Goal: Task Accomplishment & Management: Use online tool/utility

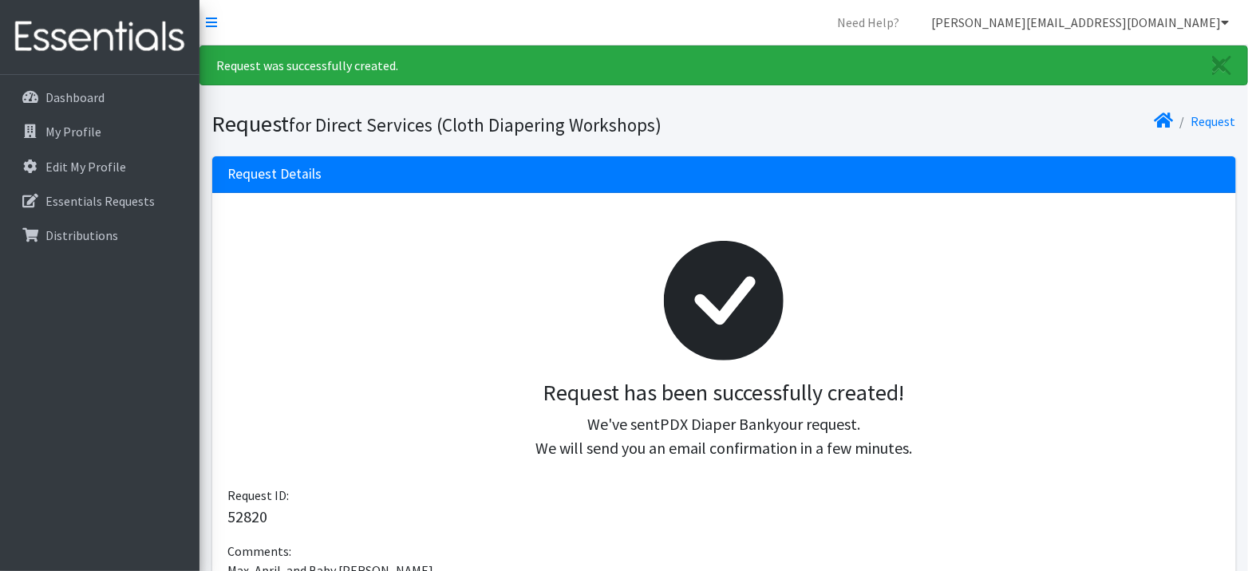
click at [1204, 26] on link "myranda@pdxdiaperbank.org" at bounding box center [1079, 22] width 323 height 32
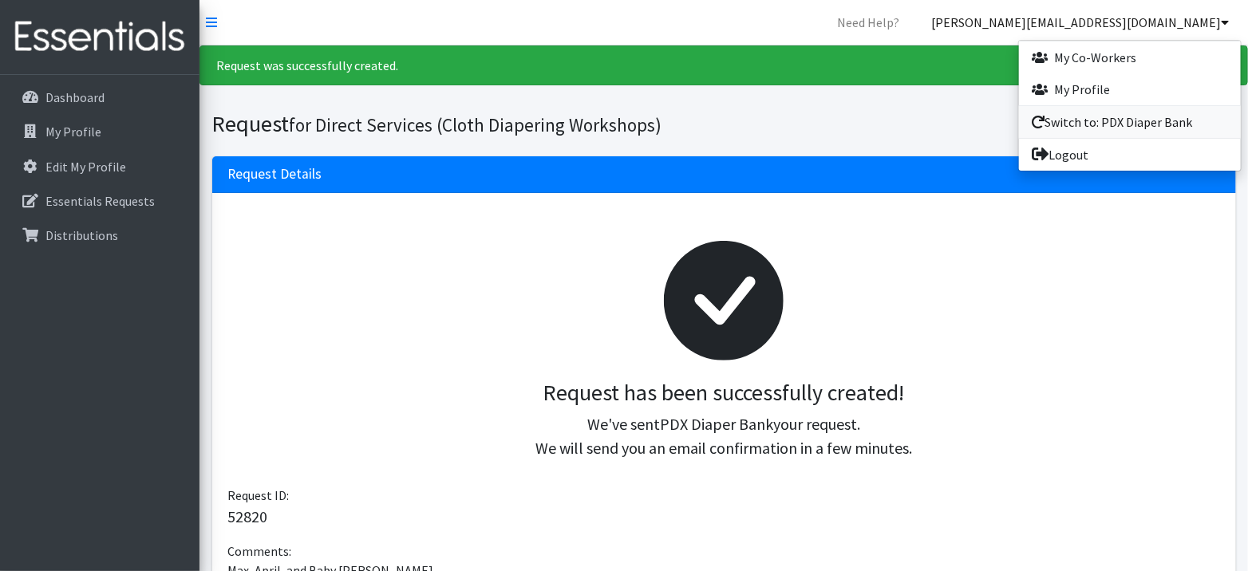
click at [1147, 124] on link "Switch to: PDX Diaper Bank" at bounding box center [1130, 122] width 222 height 32
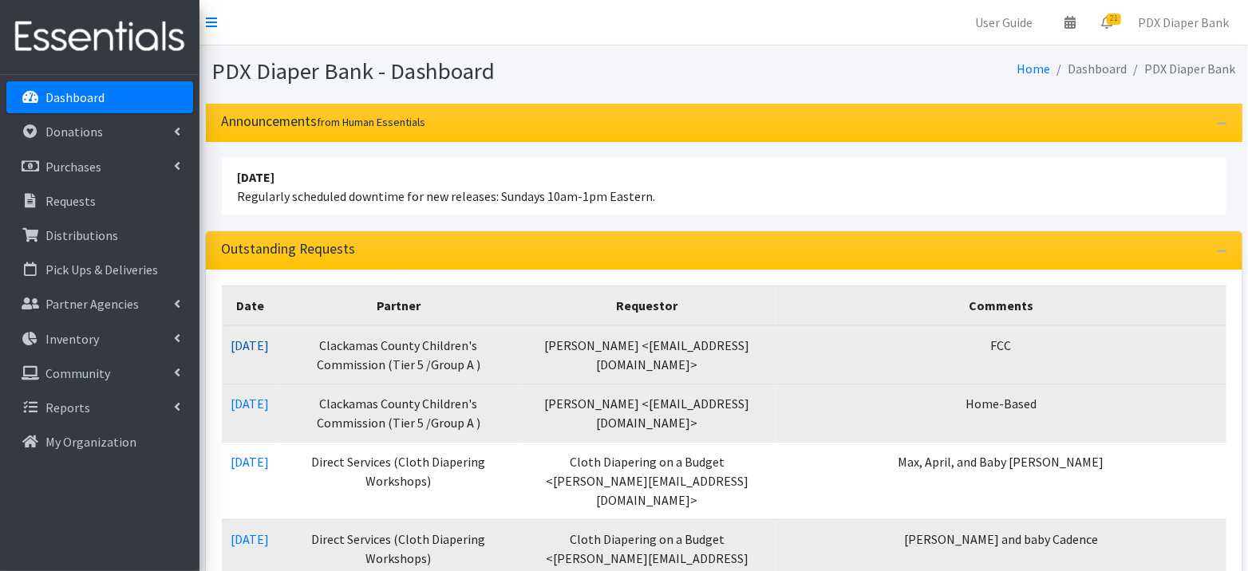
click at [270, 343] on link "[DATE]" at bounding box center [250, 345] width 38 height 16
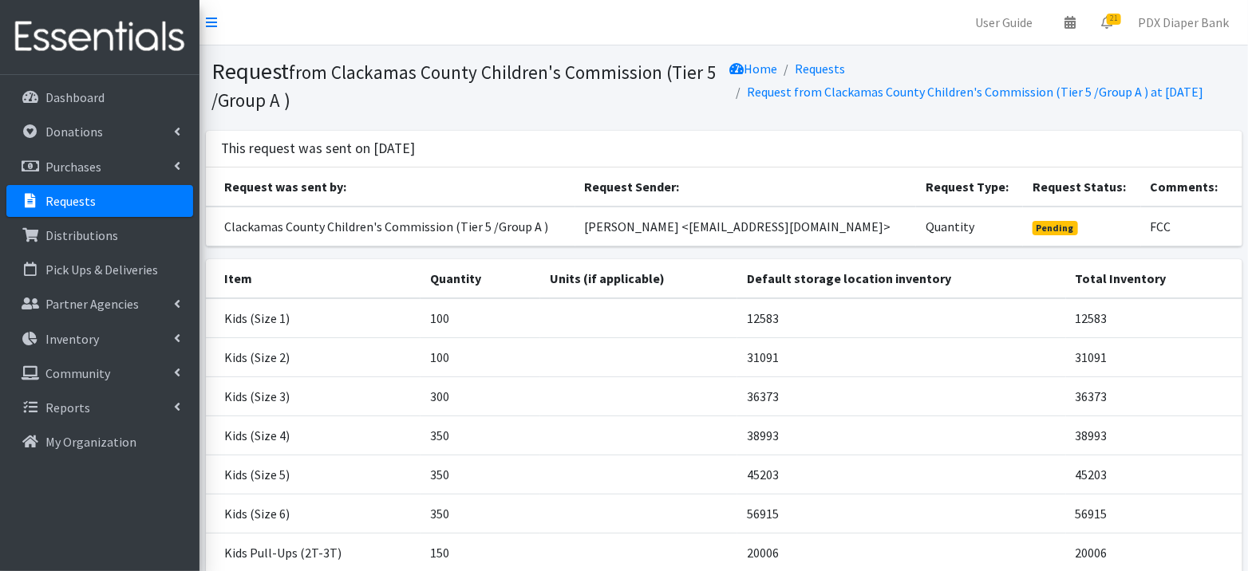
click at [76, 191] on link "Requests" at bounding box center [99, 201] width 187 height 32
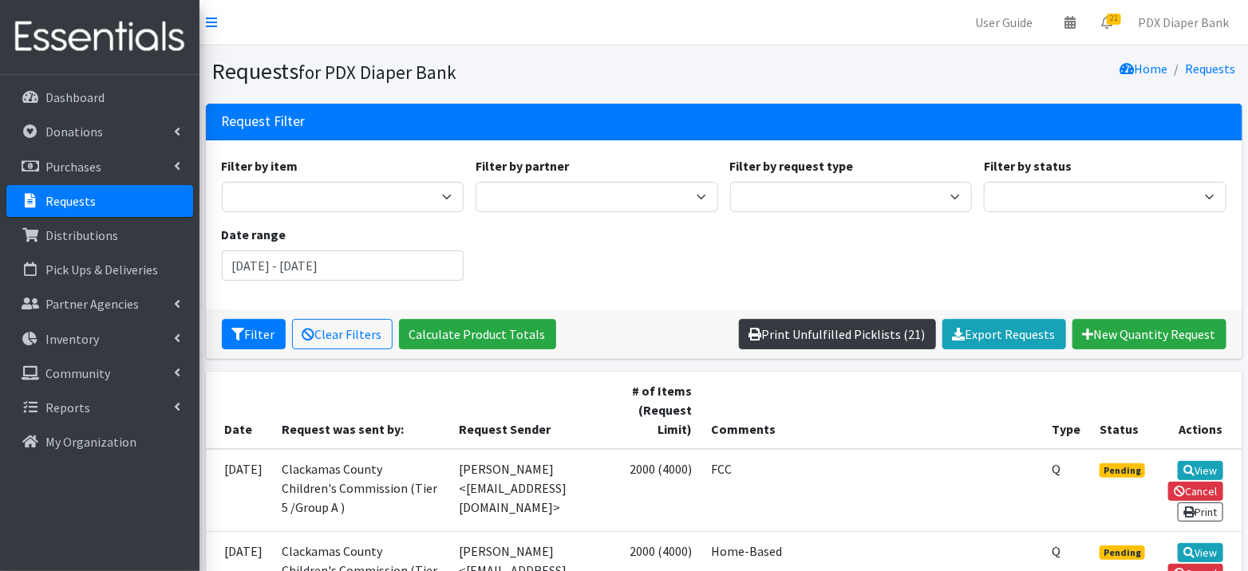
click at [827, 335] on link "Print Unfulfilled Picklists (21)" at bounding box center [837, 334] width 197 height 30
